Goal: Information Seeking & Learning: Learn about a topic

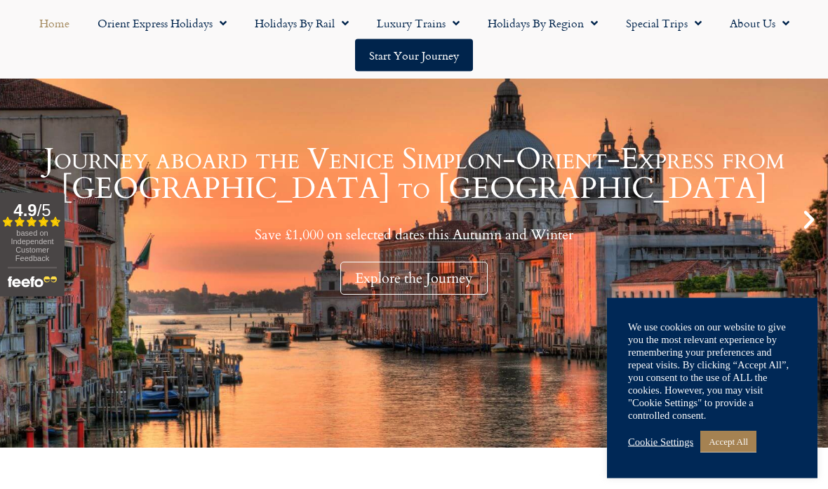
scroll to position [197, 0]
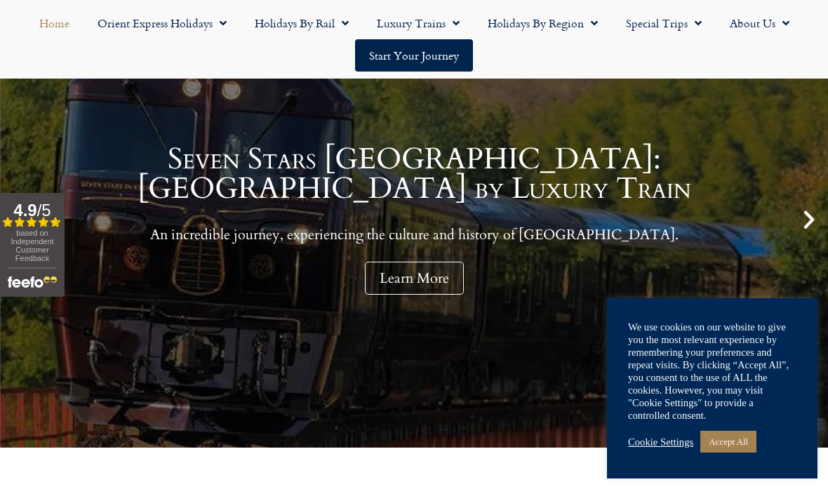
click at [725, 452] on link "Accept All" at bounding box center [728, 442] width 56 height 22
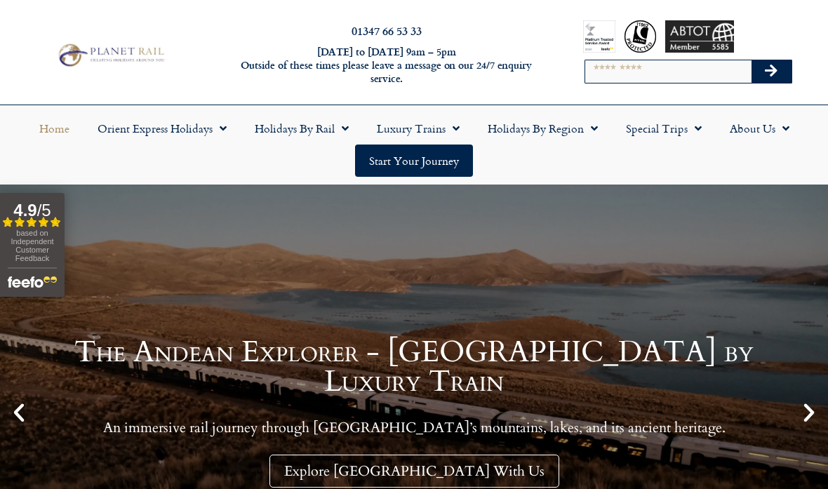
scroll to position [0, 0]
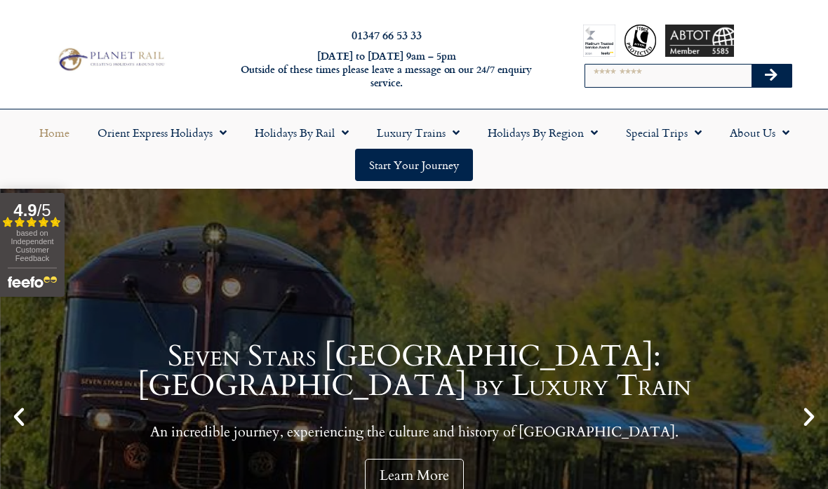
click at [346, 139] on span "Menu" at bounding box center [342, 132] width 14 height 25
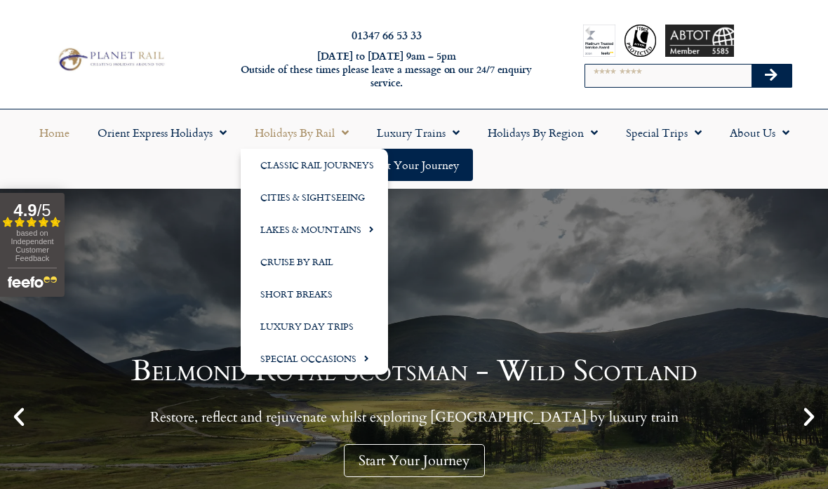
click at [369, 231] on span "Menu" at bounding box center [367, 228] width 13 height 23
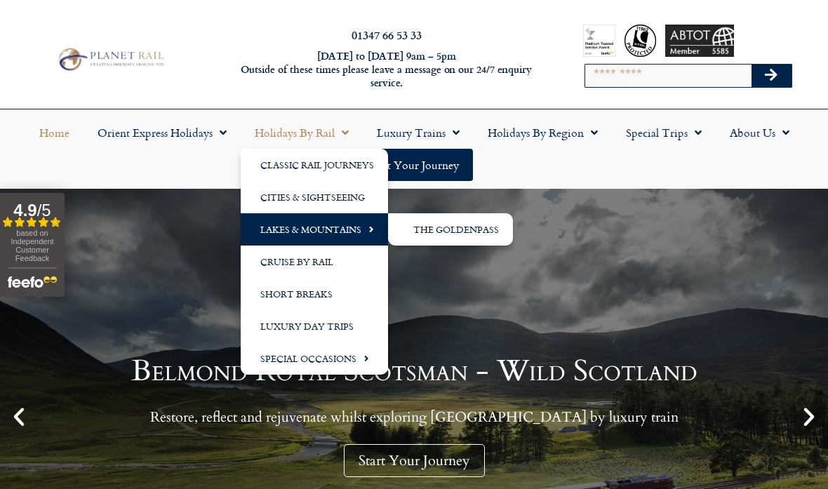
click at [471, 233] on link "The GoldenPass" at bounding box center [450, 229] width 125 height 32
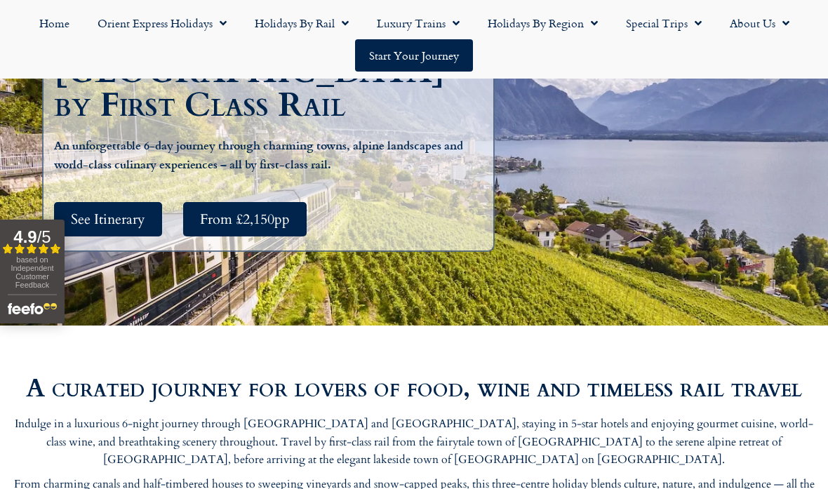
scroll to position [304, 0]
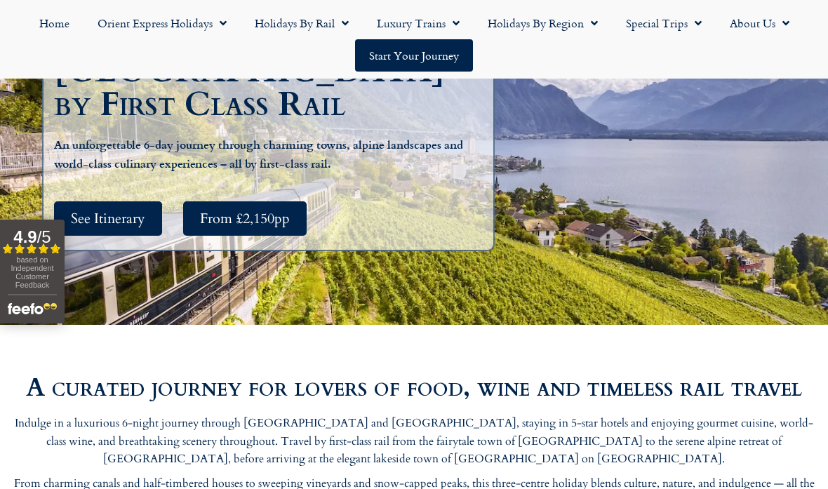
click at [101, 211] on span "See Itinerary" at bounding box center [108, 219] width 74 height 18
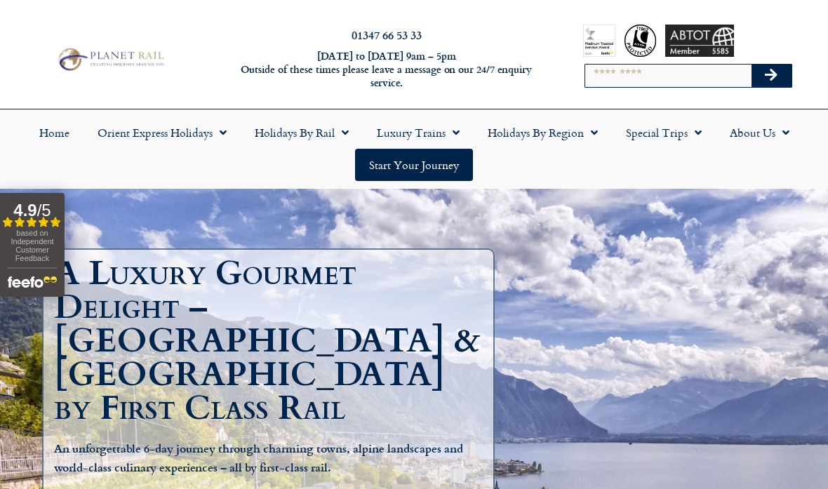
click at [339, 124] on span "Menu" at bounding box center [342, 132] width 14 height 25
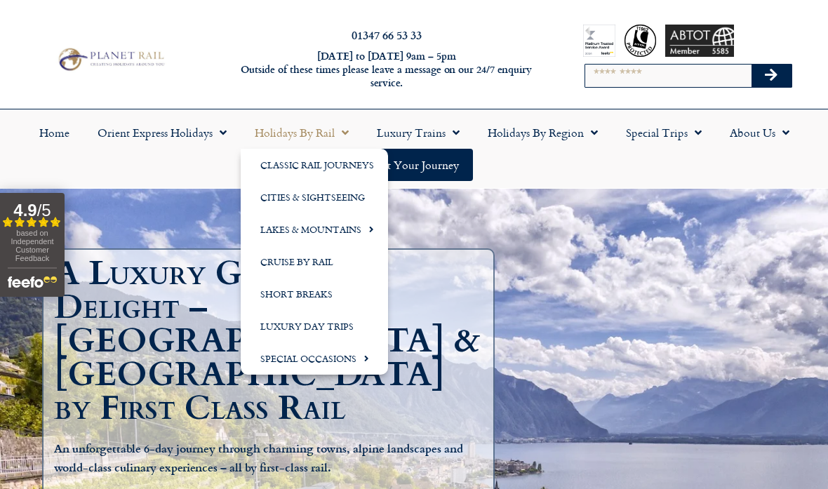
click at [323, 229] on link "Lakes & Mountains" at bounding box center [314, 229] width 147 height 32
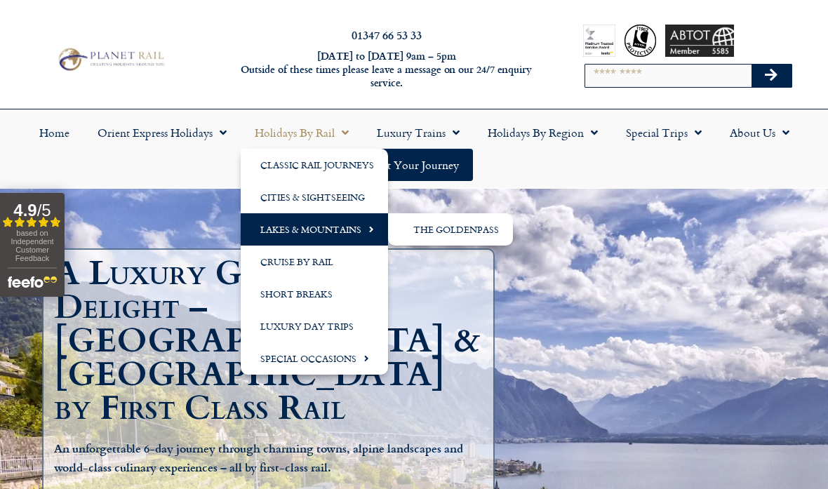
click at [438, 232] on link "The GoldenPass" at bounding box center [450, 229] width 125 height 32
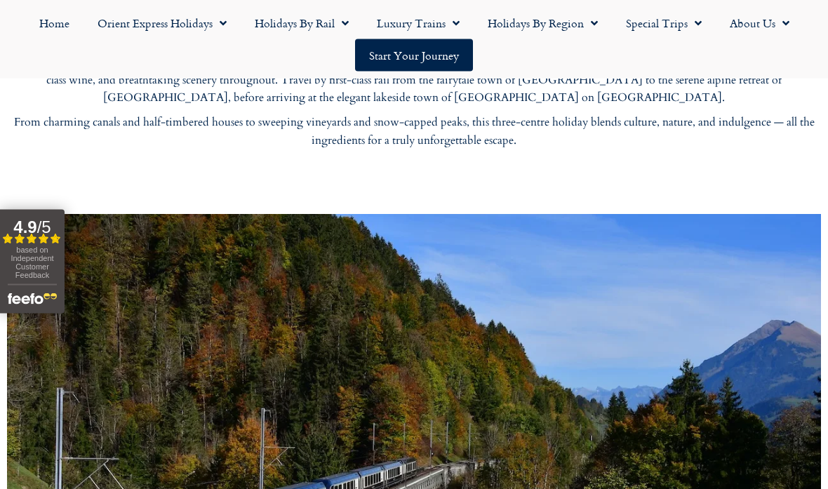
scroll to position [543, 0]
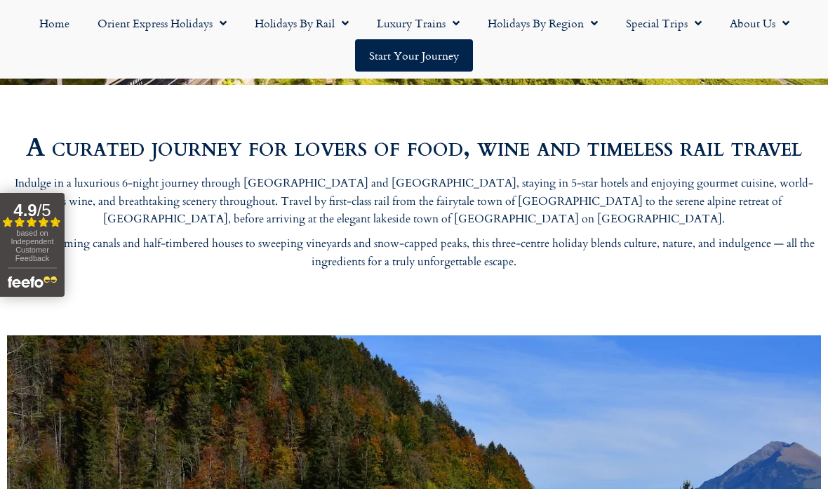
click at [356, 22] on link "Holidays by Rail" at bounding box center [302, 23] width 122 height 32
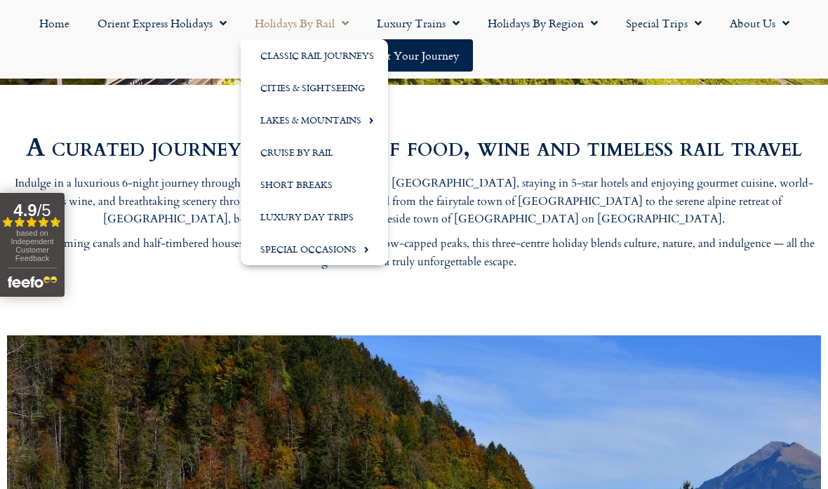
click at [304, 151] on link "Cruise by Rail" at bounding box center [314, 152] width 147 height 32
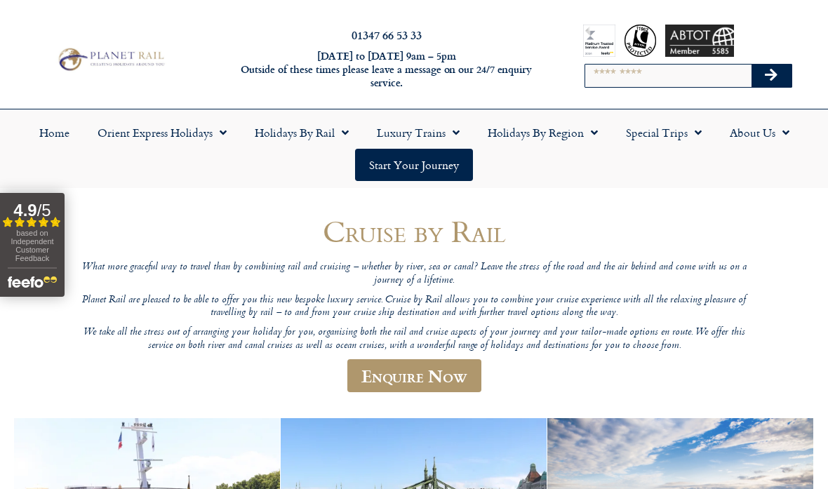
click at [346, 128] on span "Menu" at bounding box center [342, 132] width 14 height 25
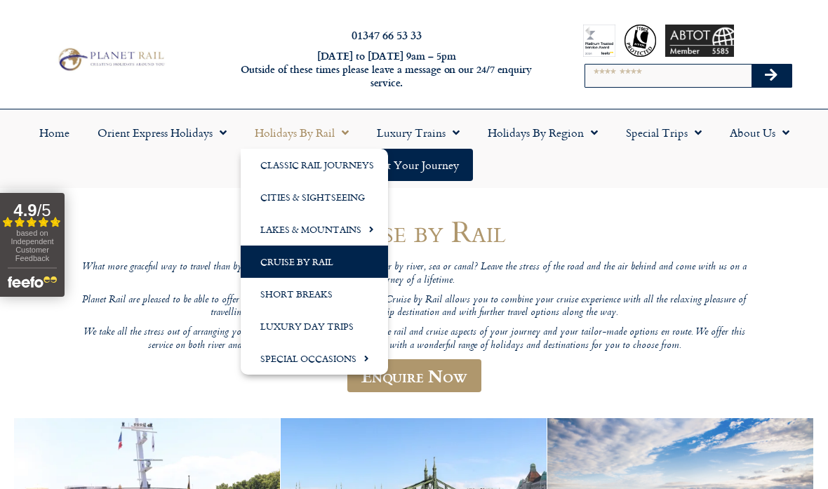
click at [368, 360] on span "Menu" at bounding box center [362, 357] width 13 height 23
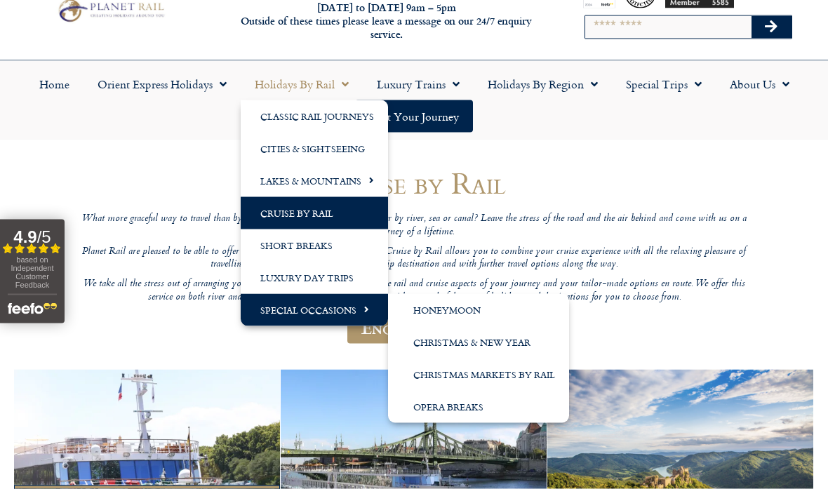
scroll to position [54, 0]
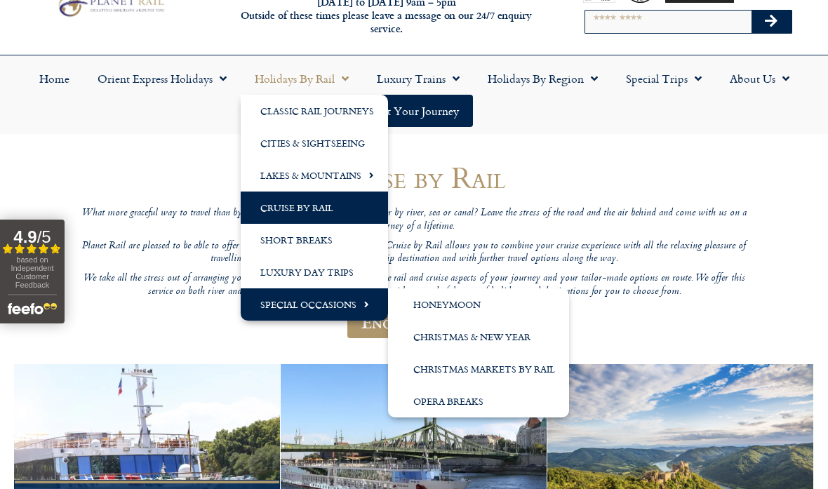
click at [463, 340] on link "Christmas & New Year" at bounding box center [478, 336] width 181 height 32
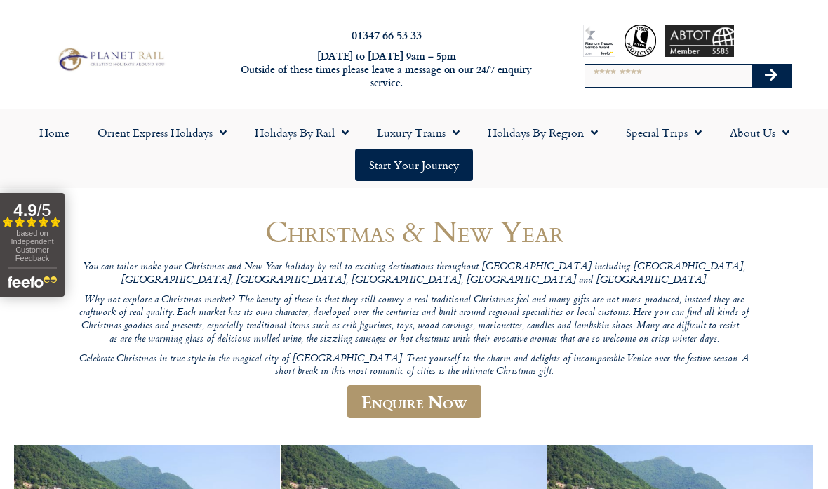
click at [346, 137] on span "Menu" at bounding box center [342, 132] width 14 height 25
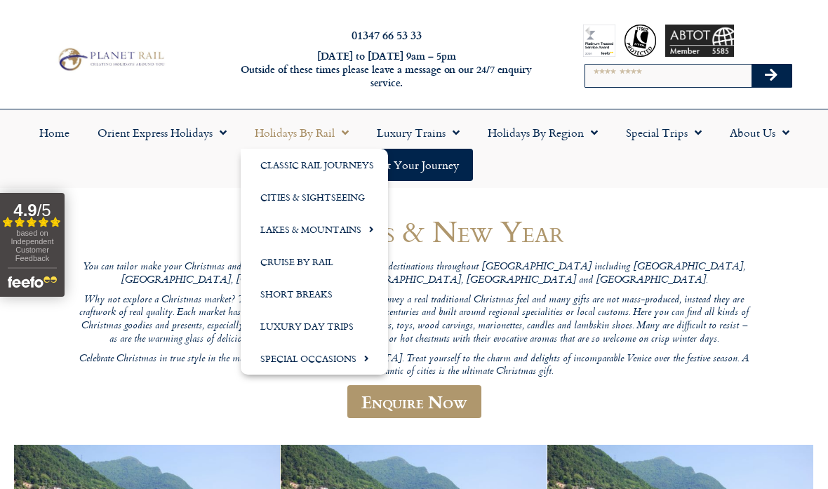
click at [222, 133] on span "Menu" at bounding box center [219, 132] width 14 height 25
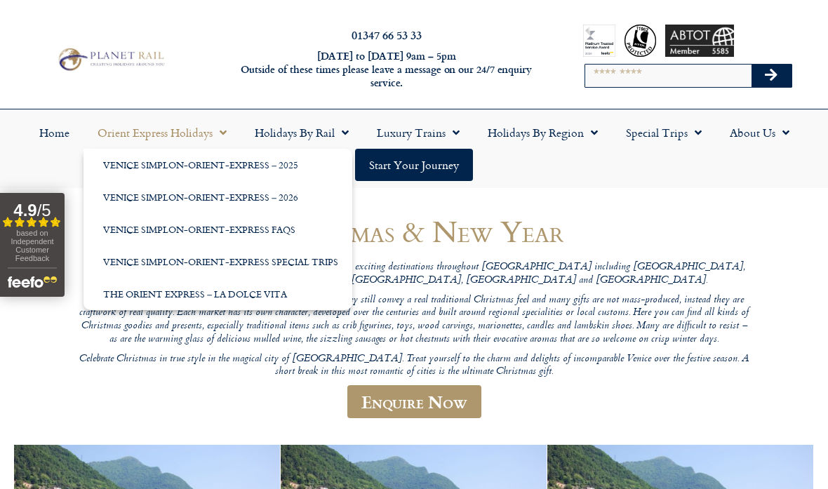
click at [695, 127] on span "Menu" at bounding box center [694, 132] width 14 height 25
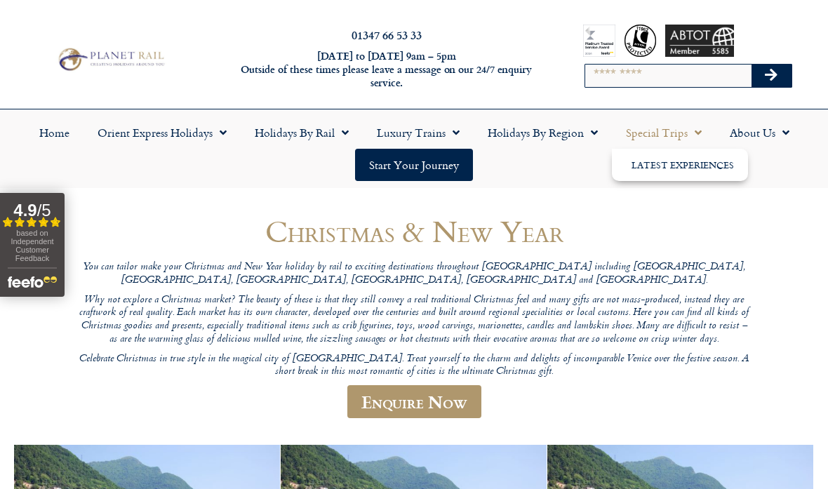
click at [681, 167] on link "Latest Experiences" at bounding box center [680, 165] width 136 height 32
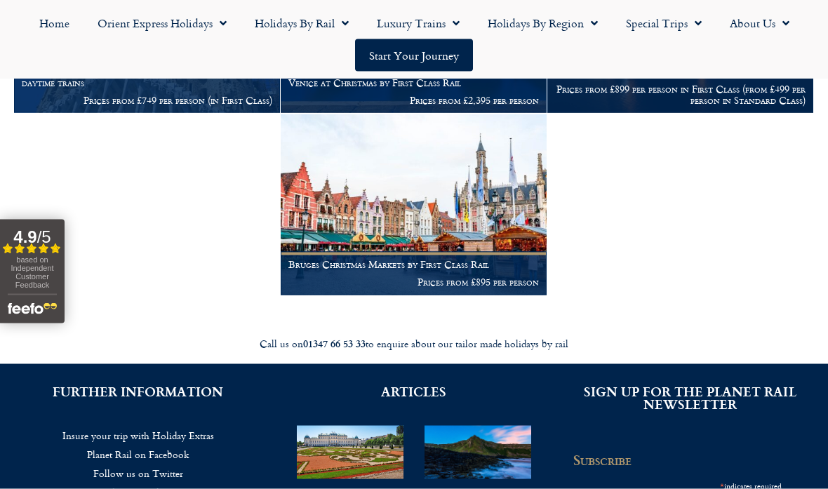
scroll to position [1059, 0]
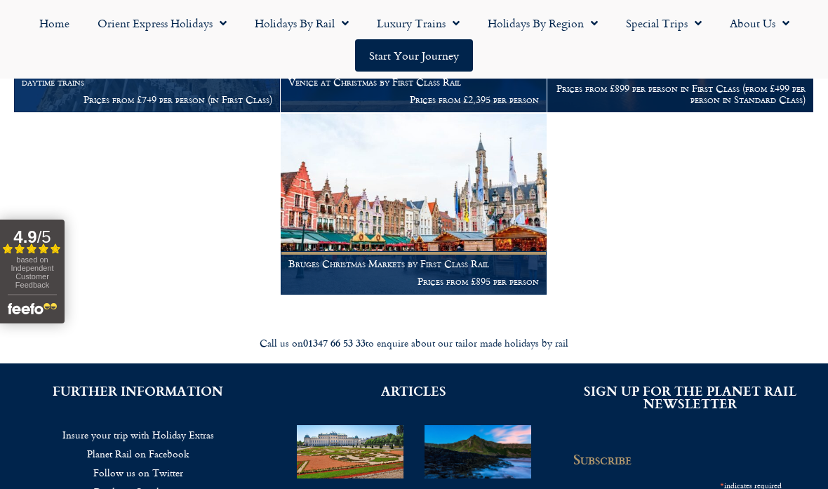
click at [811, 69] on ul "Home Orient Express Holidays Venice Simplon-Orient-Express – 2025 Venice Simplo…" at bounding box center [413, 39] width 813 height 65
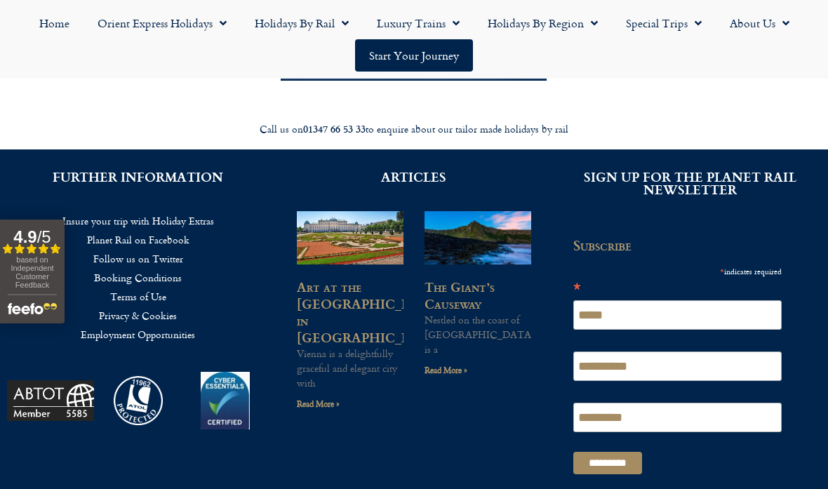
scroll to position [1327, 0]
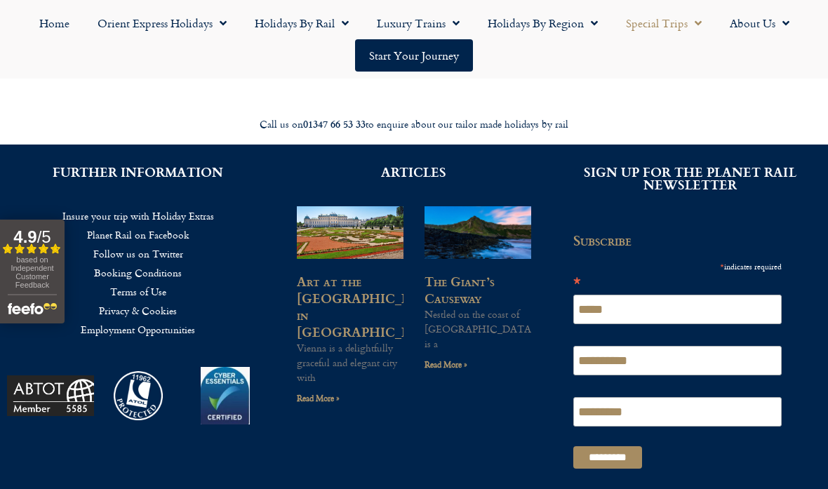
scroll to position [437, 0]
